Goal: Task Accomplishment & Management: Manage account settings

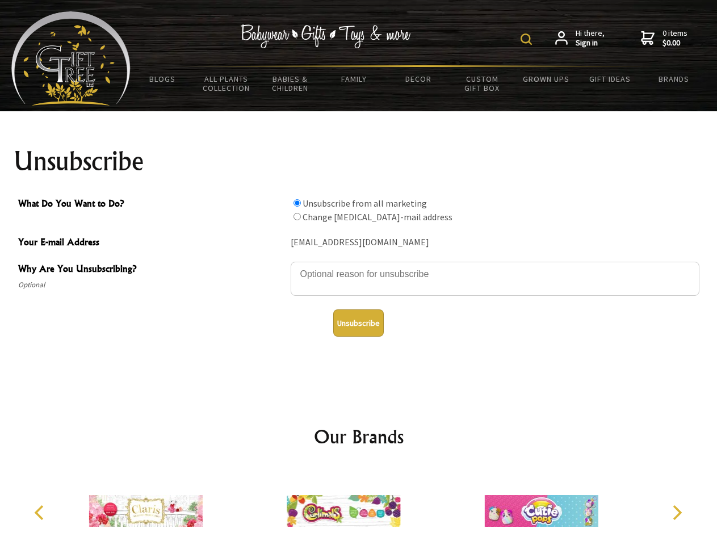
click at [528, 39] on img at bounding box center [525, 38] width 11 height 11
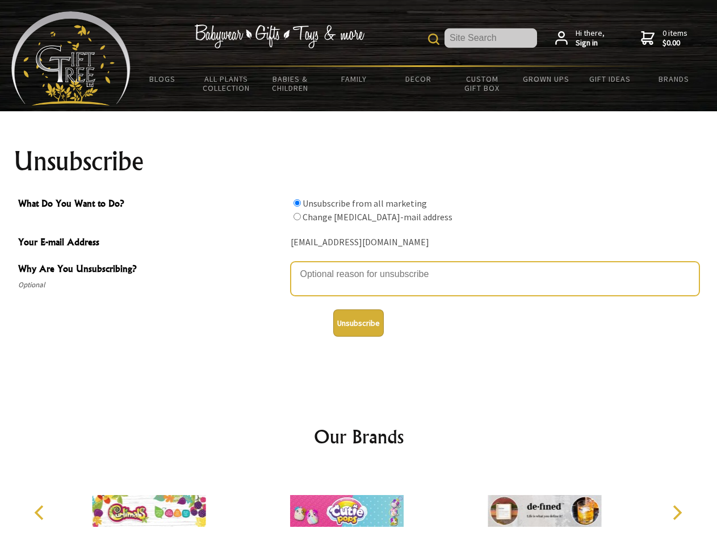
click at [359, 266] on textarea "Why Are You Unsubscribing?" at bounding box center [495, 279] width 409 height 34
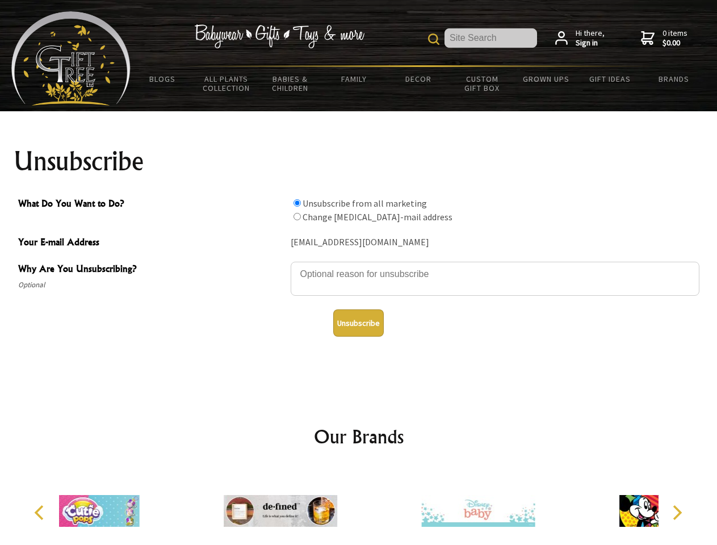
click at [297, 203] on input "What Do You Want to Do?" at bounding box center [296, 202] width 7 height 7
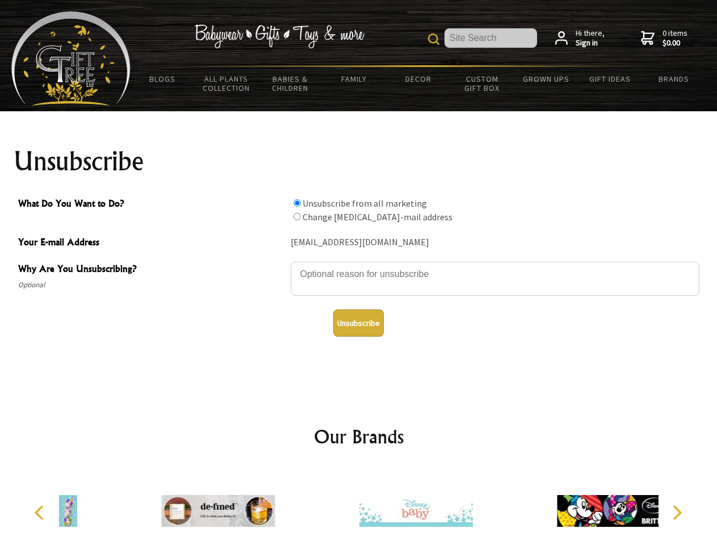
click at [297, 216] on input "What Do You Want to Do?" at bounding box center [296, 216] width 7 height 7
radio input "true"
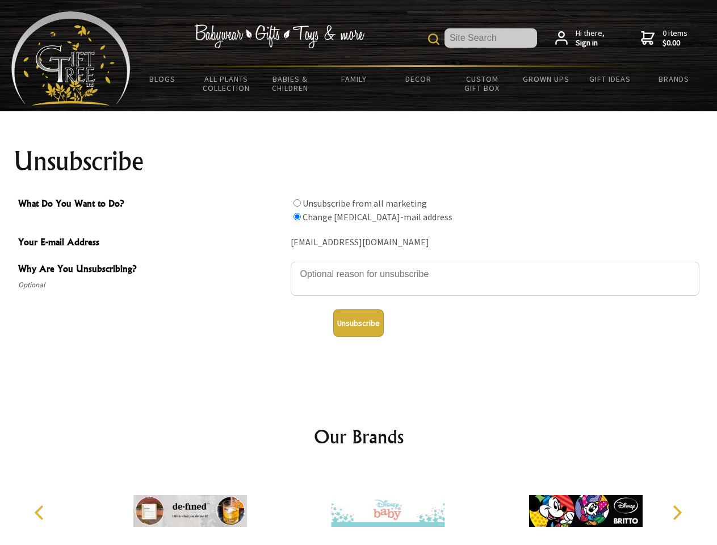
click at [358, 323] on button "Unsubscribe" at bounding box center [358, 322] width 51 height 27
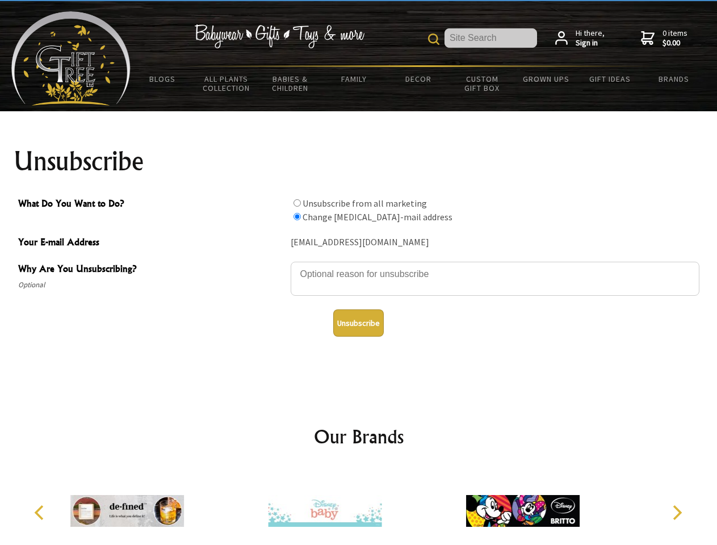
click at [359, 506] on div at bounding box center [324, 512] width 197 height 89
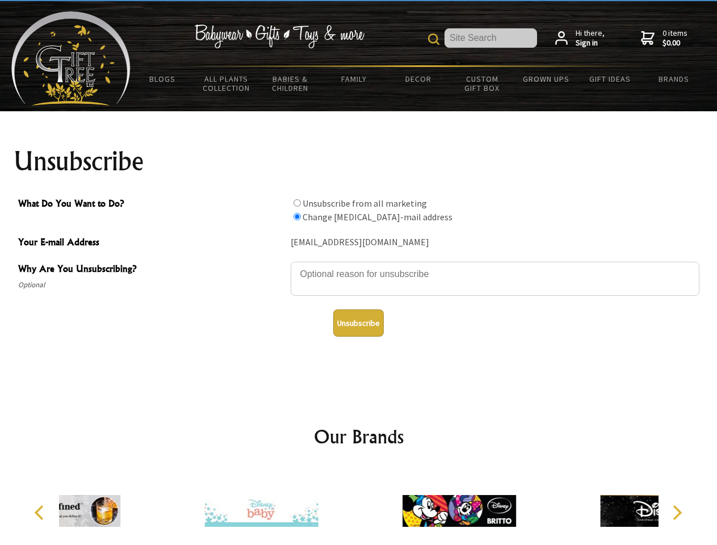
click at [41, 512] on icon "Previous" at bounding box center [40, 512] width 15 height 15
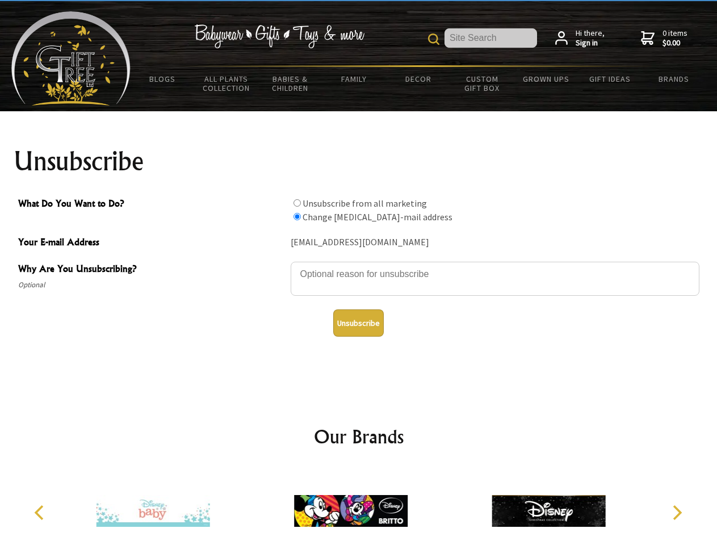
click at [676, 512] on icon "Next" at bounding box center [676, 512] width 15 height 15
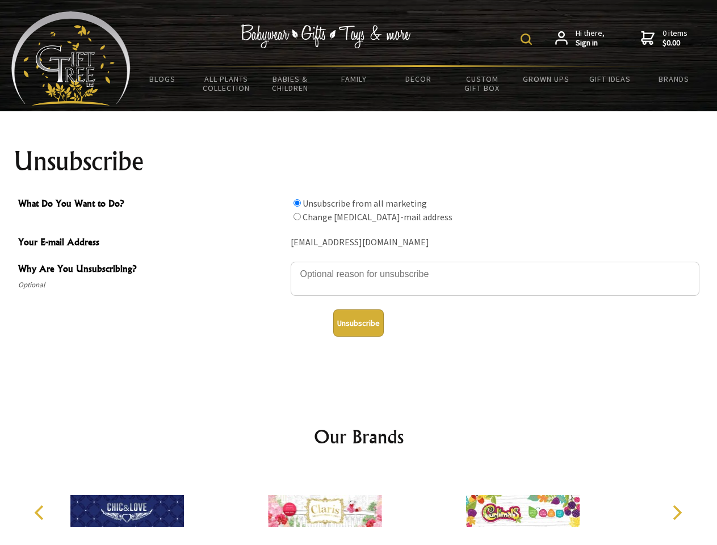
click at [528, 39] on img at bounding box center [525, 38] width 11 height 11
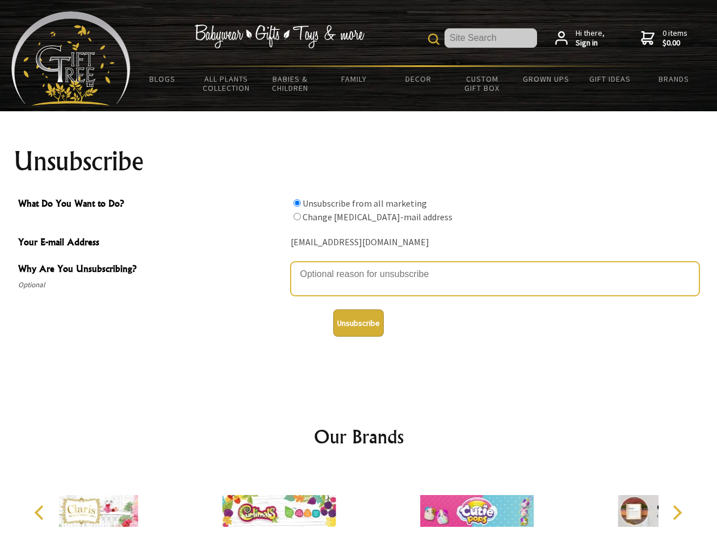
click at [359, 266] on textarea "Why Are You Unsubscribing?" at bounding box center [495, 279] width 409 height 34
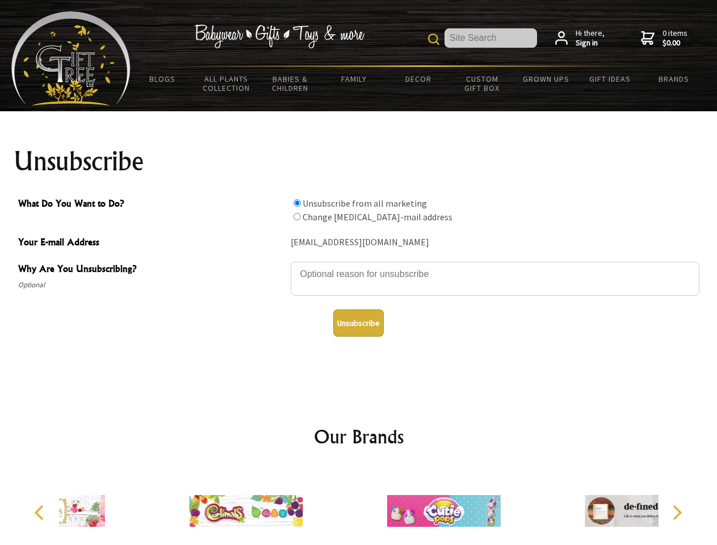
click at [297, 203] on input "What Do You Want to Do?" at bounding box center [296, 202] width 7 height 7
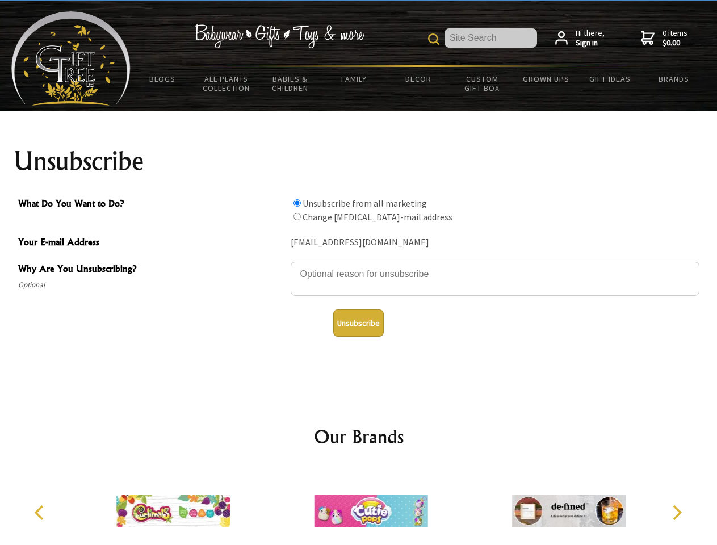
click at [297, 216] on input "What Do You Want to Do?" at bounding box center [296, 216] width 7 height 7
radio input "true"
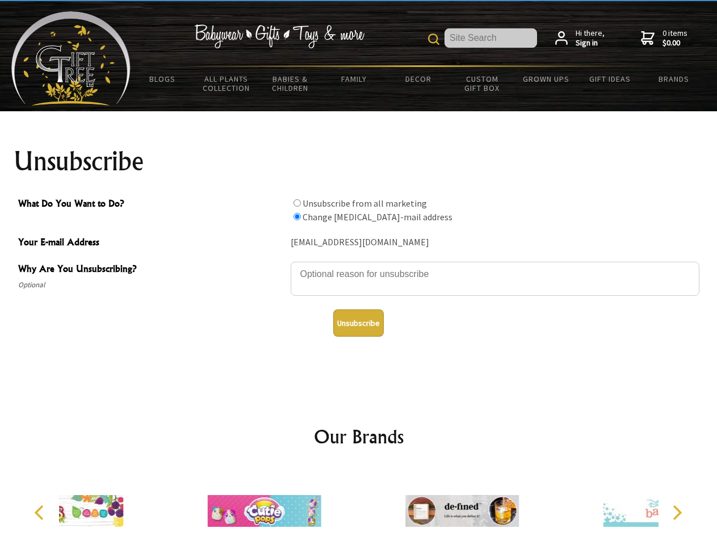
click at [358, 323] on button "Unsubscribe" at bounding box center [358, 322] width 51 height 27
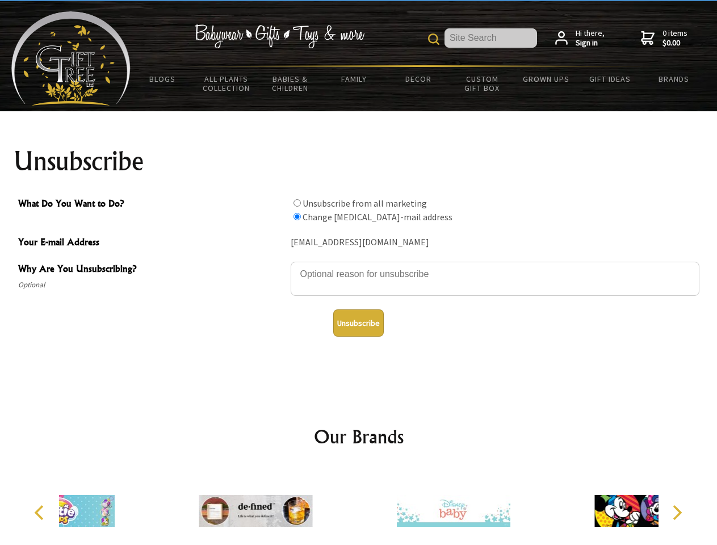
click at [359, 506] on div at bounding box center [453, 512] width 197 height 89
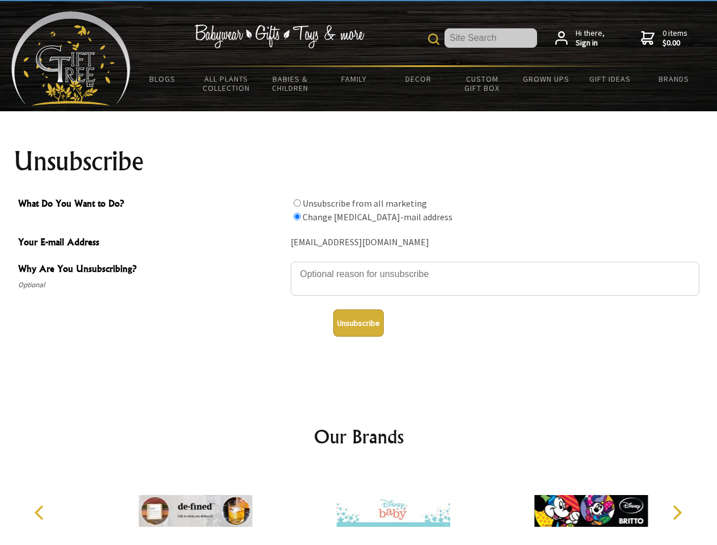
click at [41, 512] on icon "Previous" at bounding box center [40, 512] width 15 height 15
click at [676, 512] on icon "Next" at bounding box center [676, 512] width 15 height 15
